Goal: Task Accomplishment & Management: Manage account settings

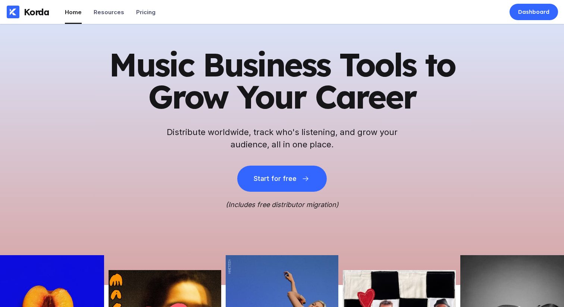
click at [392, 85] on h1 "Music Business Tools to Grow Your Career" at bounding box center [281, 80] width 365 height 64
click at [513, 15] on div "Dashboard" at bounding box center [533, 12] width 48 height 16
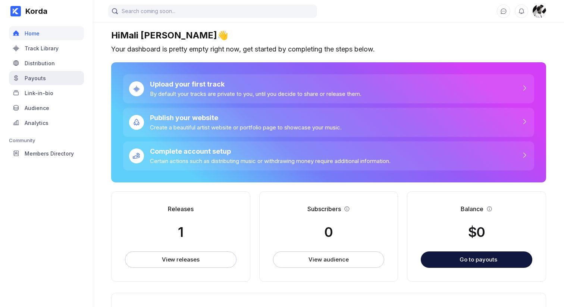
click at [59, 78] on div "Payouts" at bounding box center [46, 78] width 75 height 14
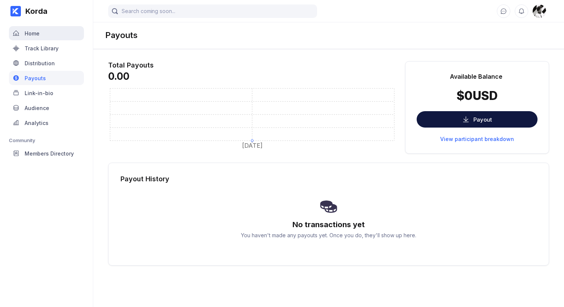
click at [46, 33] on div "Home" at bounding box center [46, 33] width 75 height 14
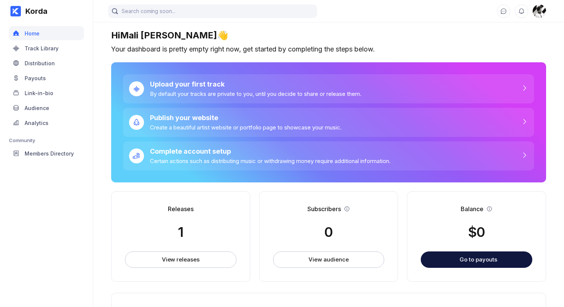
click at [188, 268] on div "Releases 1 View releases" at bounding box center [180, 236] width 139 height 90
click at [186, 262] on div "View releases" at bounding box center [181, 259] width 38 height 7
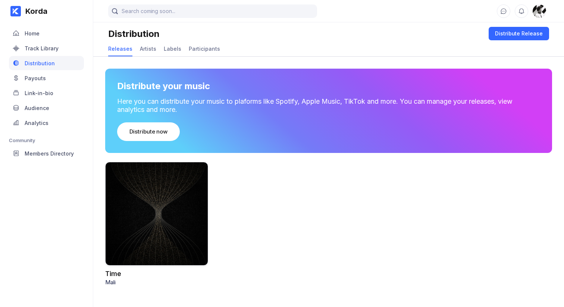
click at [169, 215] on div at bounding box center [156, 214] width 103 height 104
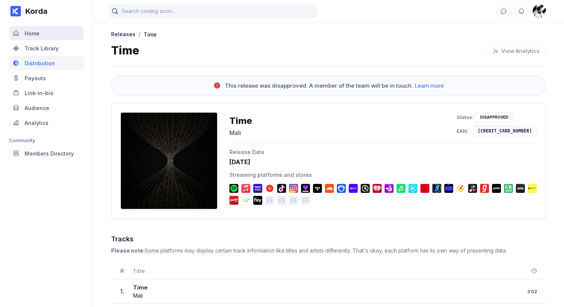
click at [51, 34] on div "Home" at bounding box center [46, 33] width 75 height 14
